Goal: Information Seeking & Learning: Check status

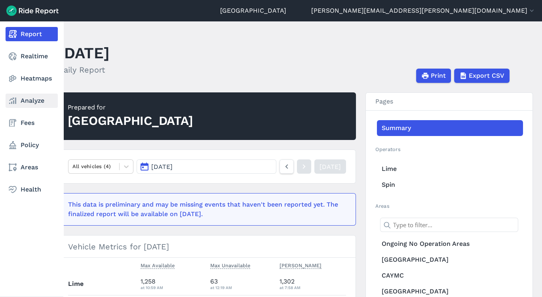
click at [24, 106] on link "Analyze" at bounding box center [32, 100] width 52 height 14
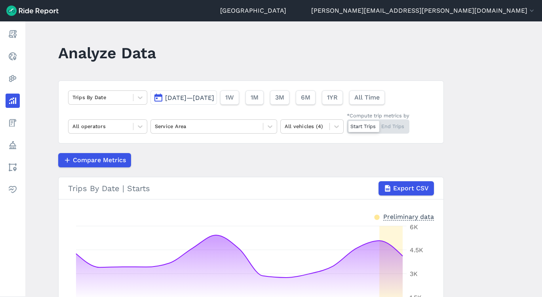
click at [188, 99] on span "[DATE]—[DATE]" at bounding box center [189, 98] width 49 height 8
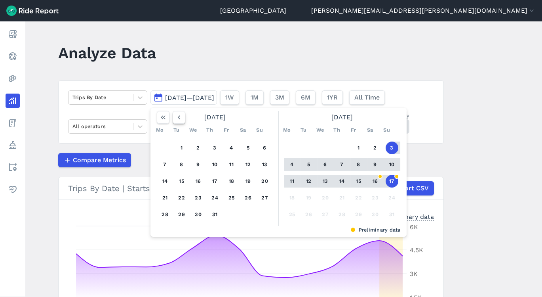
click at [179, 114] on icon "button" at bounding box center [179, 117] width 8 height 8
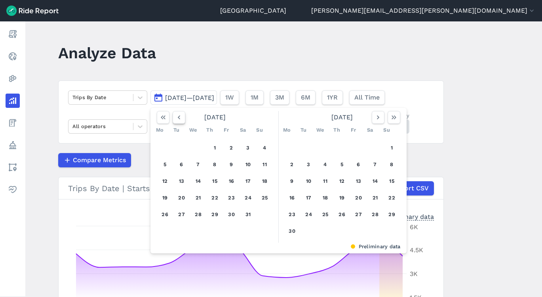
click at [179, 114] on icon "button" at bounding box center [179, 117] width 8 height 8
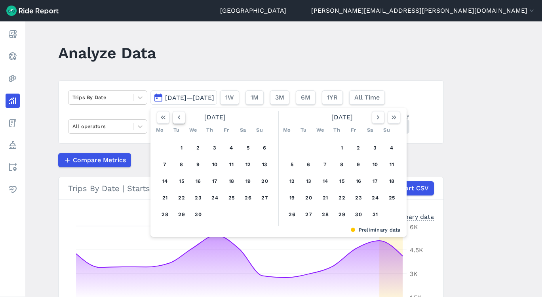
click at [179, 114] on icon "button" at bounding box center [179, 117] width 8 height 8
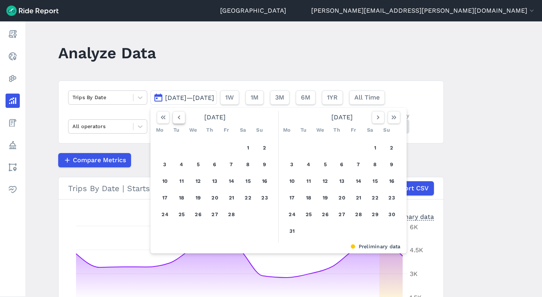
click at [179, 114] on icon "button" at bounding box center [179, 117] width 8 height 8
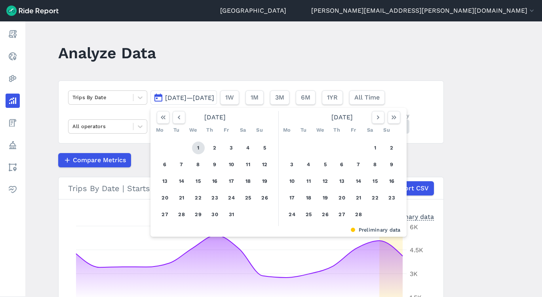
click at [200, 145] on button "1" at bounding box center [198, 147] width 13 height 13
click at [394, 118] on use "button" at bounding box center [394, 117] width 5 height 4
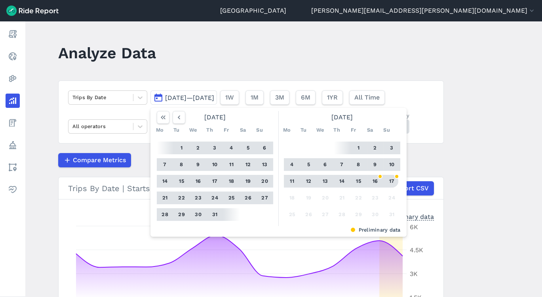
click at [391, 179] on button "17" at bounding box center [392, 181] width 13 height 13
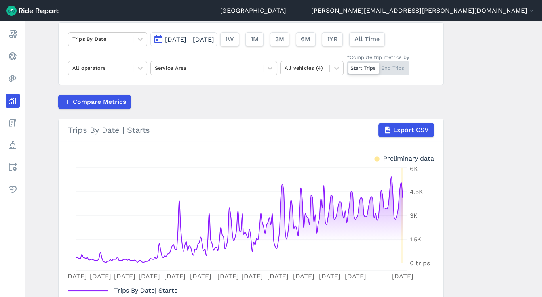
scroll to position [57, 0]
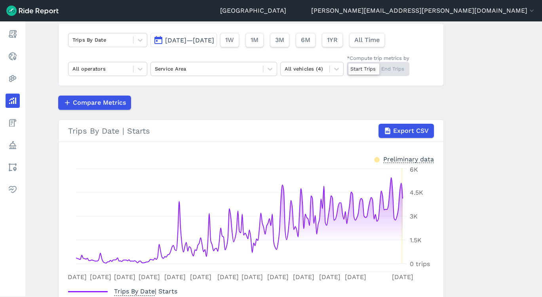
click at [176, 35] on button "[DATE]—[DATE]" at bounding box center [184, 40] width 67 height 14
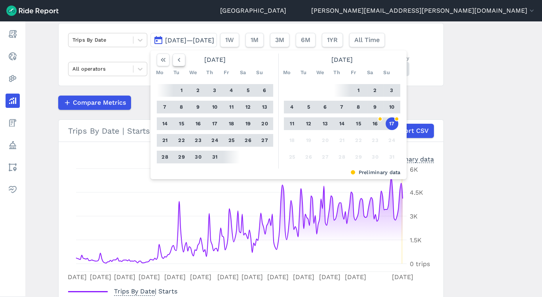
click at [181, 64] on button "button" at bounding box center [179, 59] width 13 height 13
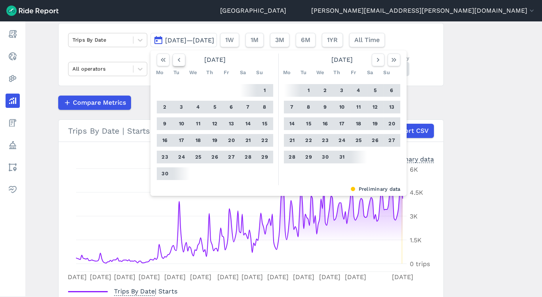
click at [181, 64] on button "button" at bounding box center [179, 59] width 13 height 13
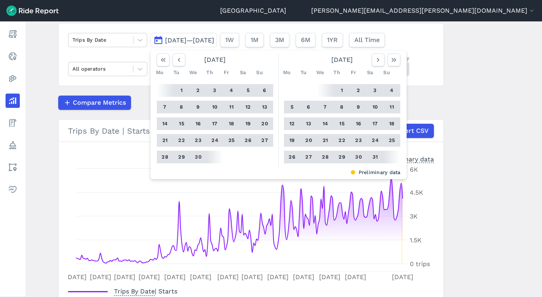
click at [179, 122] on button "15" at bounding box center [181, 123] width 13 height 13
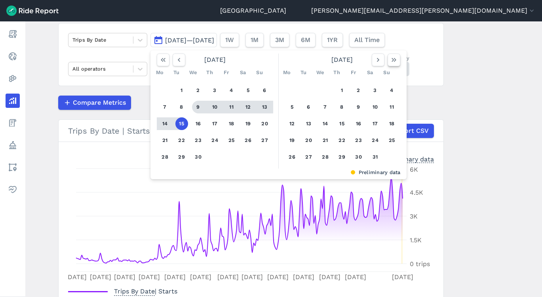
click at [390, 61] on icon "button" at bounding box center [394, 60] width 8 height 8
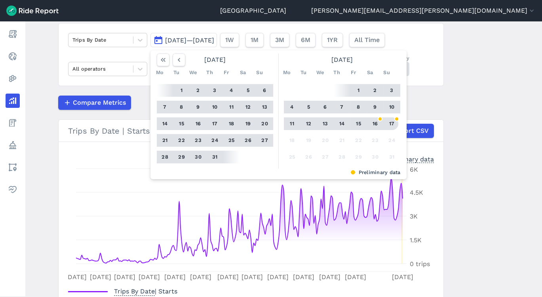
click at [391, 120] on button "17" at bounding box center [392, 123] width 13 height 13
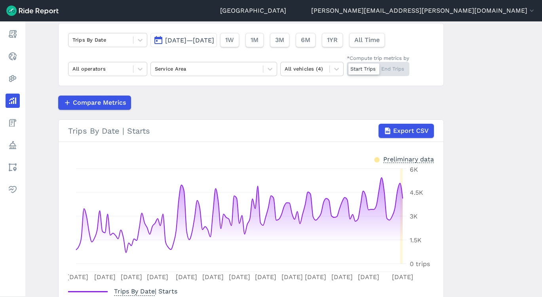
click at [479, 183] on main "Analyze Data Trips By Date [DATE]—[DATE] 1W 1M 3M 6M 1YR All Time All operators…" at bounding box center [283, 158] width 517 height 275
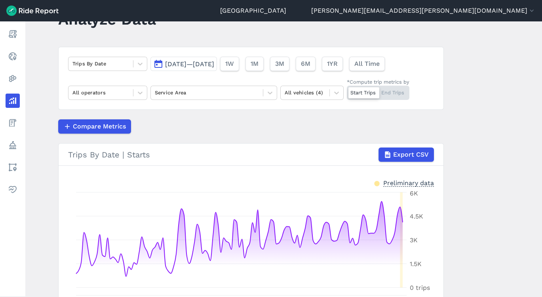
scroll to position [22, 0]
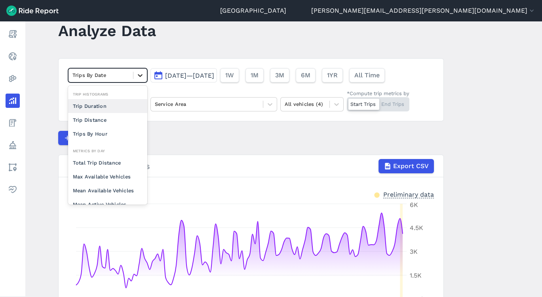
click at [143, 72] on div at bounding box center [139, 75] width 13 height 13
click at [191, 40] on header "Analyze Data" at bounding box center [255, 33] width 395 height 31
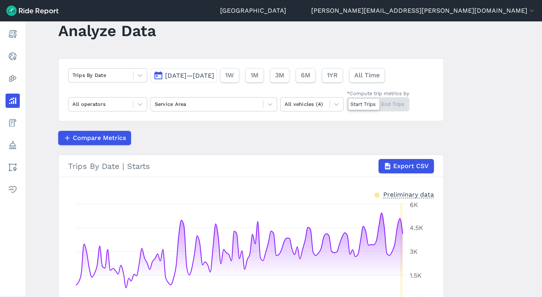
click at [181, 70] on button "[DATE]—[DATE]" at bounding box center [184, 75] width 67 height 14
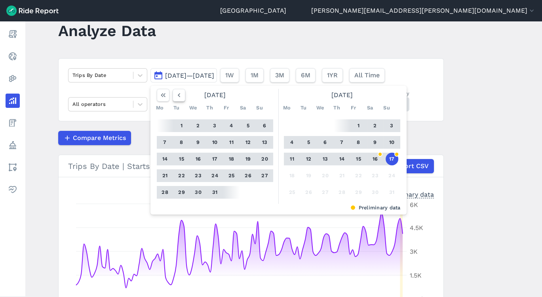
click at [177, 95] on icon "button" at bounding box center [179, 95] width 8 height 8
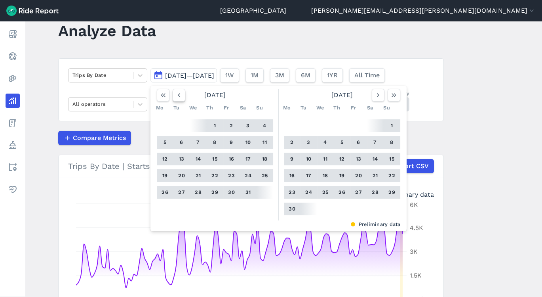
click at [177, 95] on icon "button" at bounding box center [179, 95] width 8 height 8
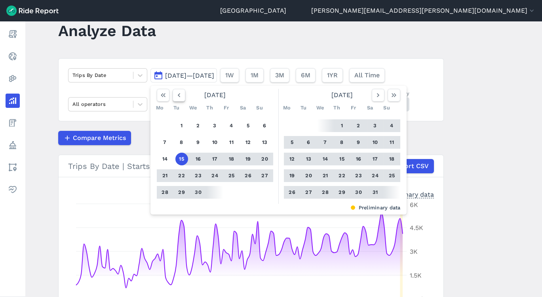
click at [177, 95] on icon "button" at bounding box center [179, 95] width 8 height 8
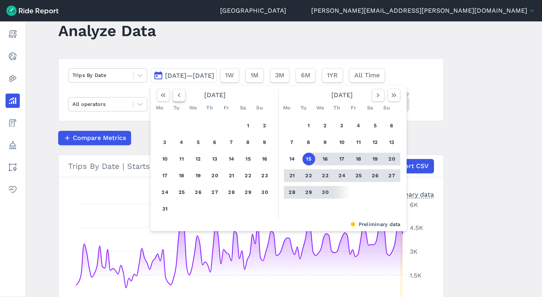
click at [177, 95] on icon "button" at bounding box center [179, 95] width 8 height 8
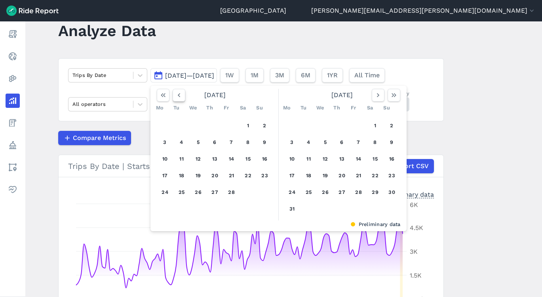
click at [175, 92] on icon "button" at bounding box center [179, 95] width 8 height 8
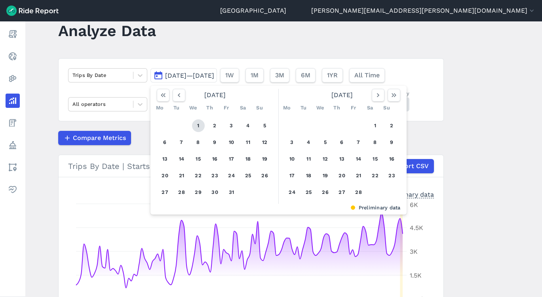
click at [194, 126] on button "1" at bounding box center [198, 125] width 13 height 13
click at [392, 96] on use "button" at bounding box center [394, 95] width 5 height 4
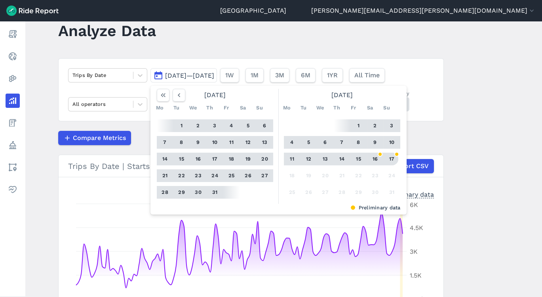
click at [389, 157] on button "17" at bounding box center [392, 159] width 13 height 13
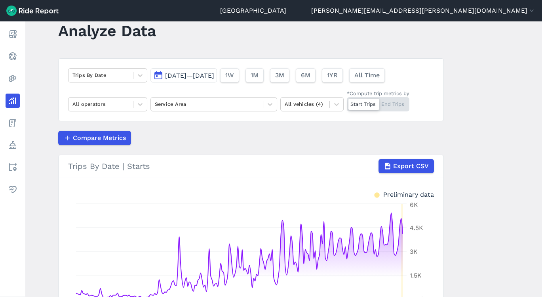
click at [490, 86] on main "Analyze Data Trips By Date [DATE]—[DATE] 1W 1M 3M 6M 1YR All Time All operators…" at bounding box center [283, 158] width 517 height 275
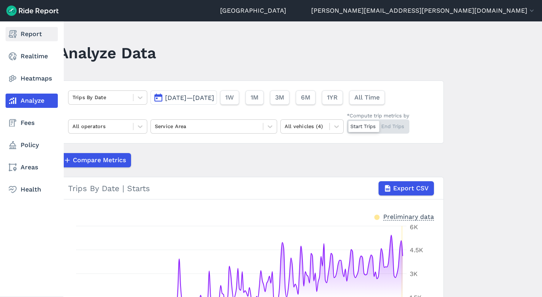
click at [19, 27] on link "Report" at bounding box center [32, 34] width 52 height 14
